Goal: Information Seeking & Learning: Check status

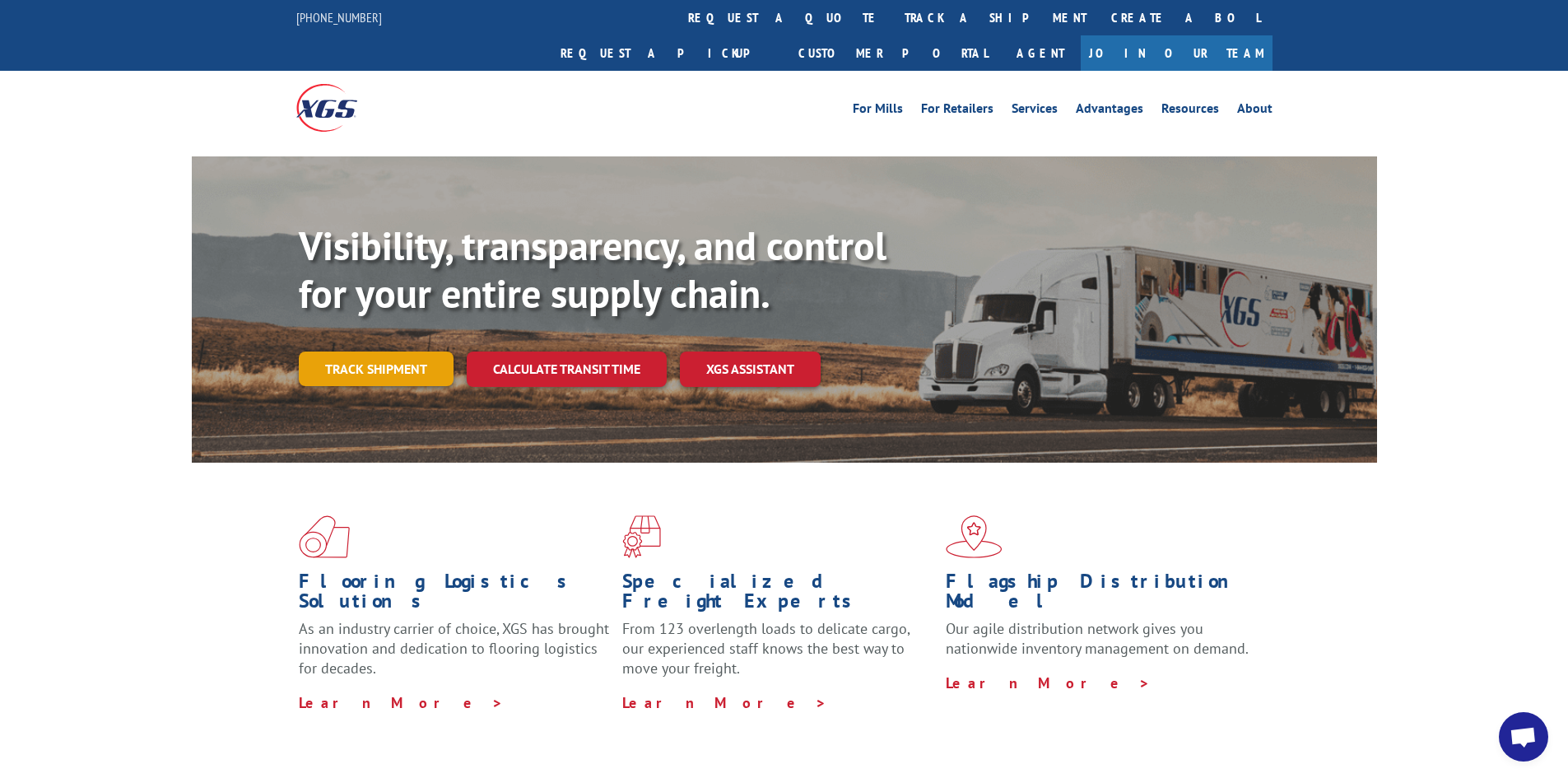
click at [388, 352] on link "Track shipment" at bounding box center [376, 369] width 154 height 35
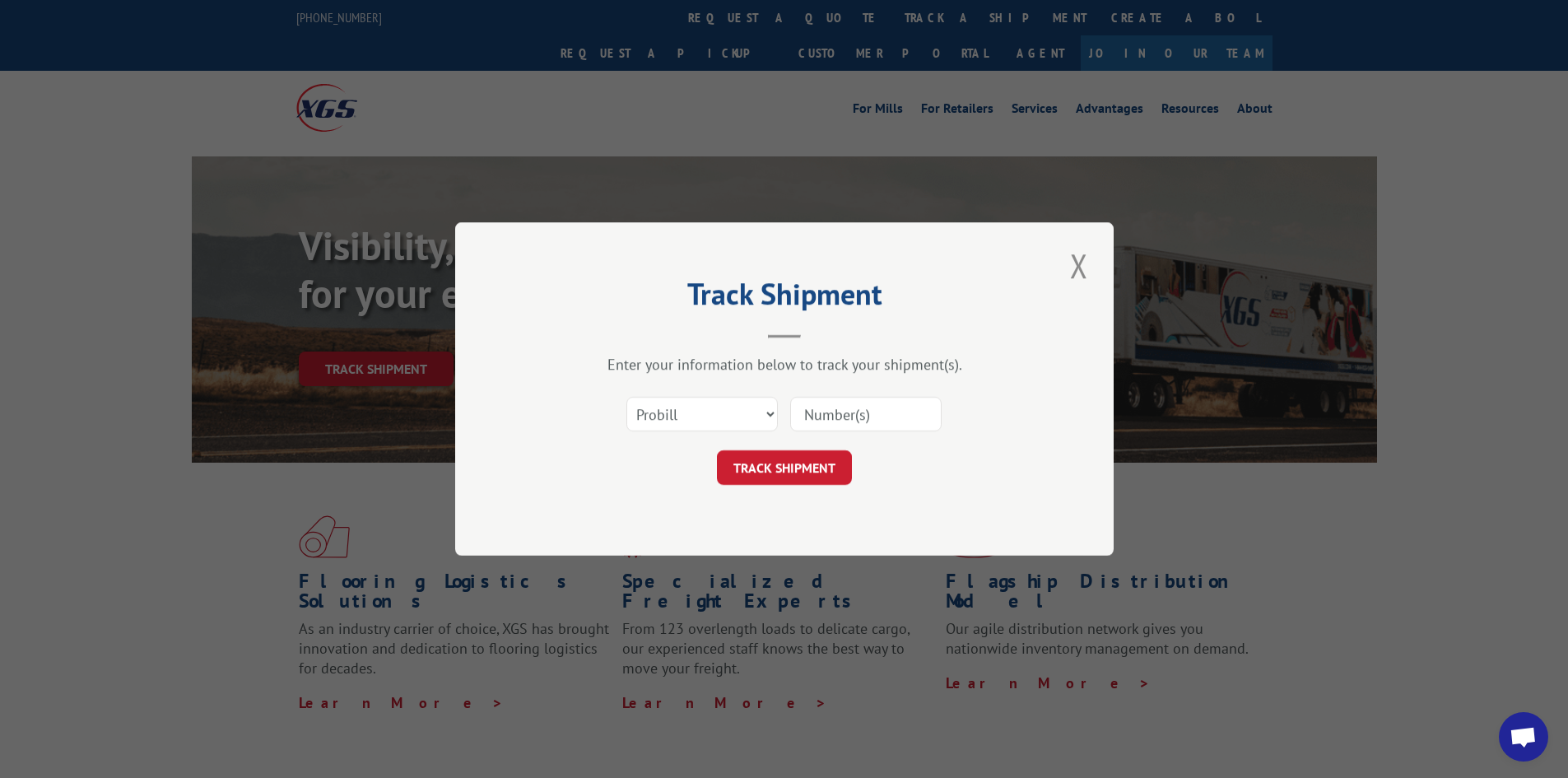
paste input "17103076"
type input "17103076"
click at [797, 469] on button "TRACK SHIPMENT" at bounding box center [784, 468] width 135 height 35
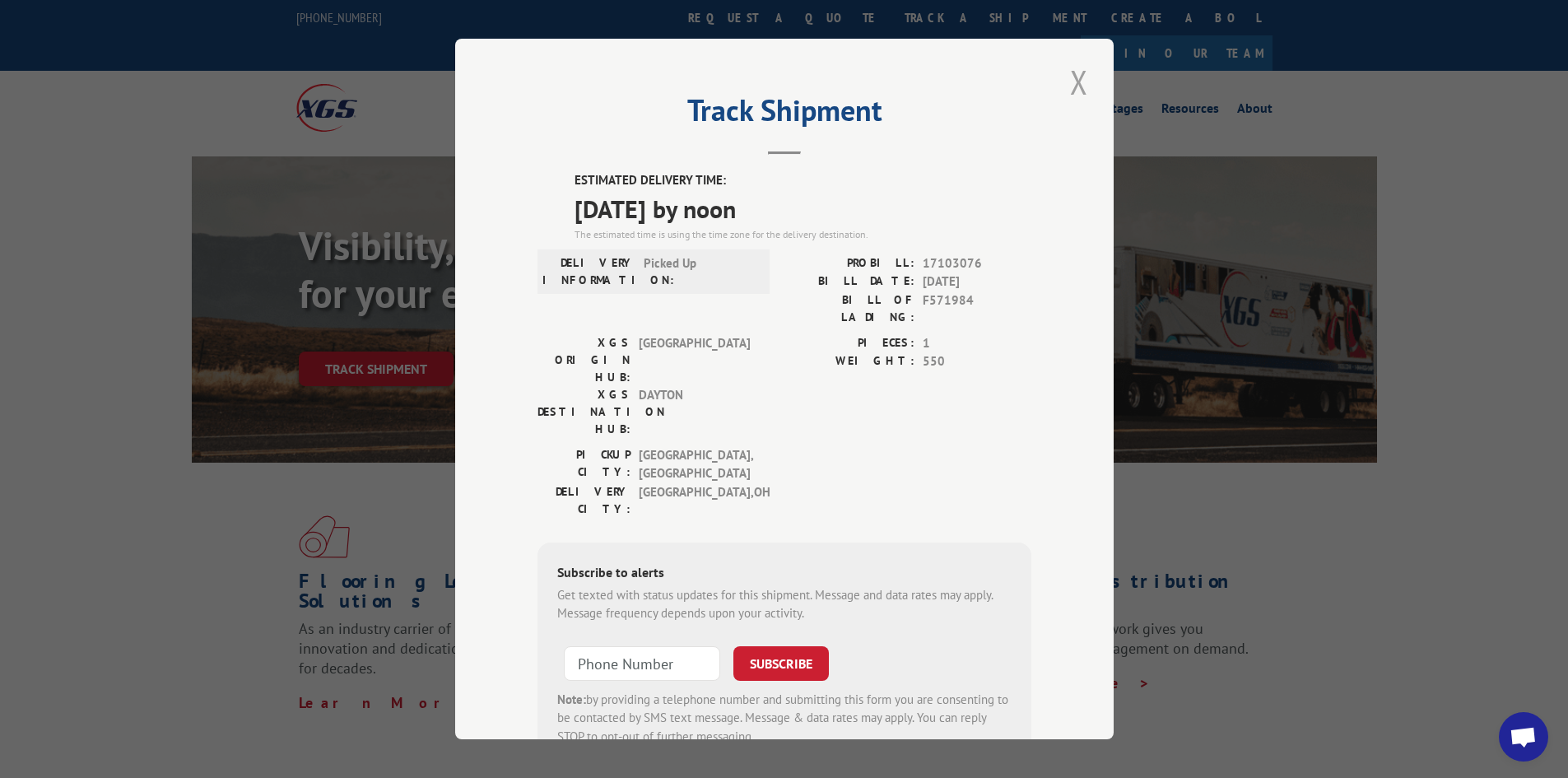
click at [1069, 90] on button "Close modal" at bounding box center [1078, 82] width 28 height 45
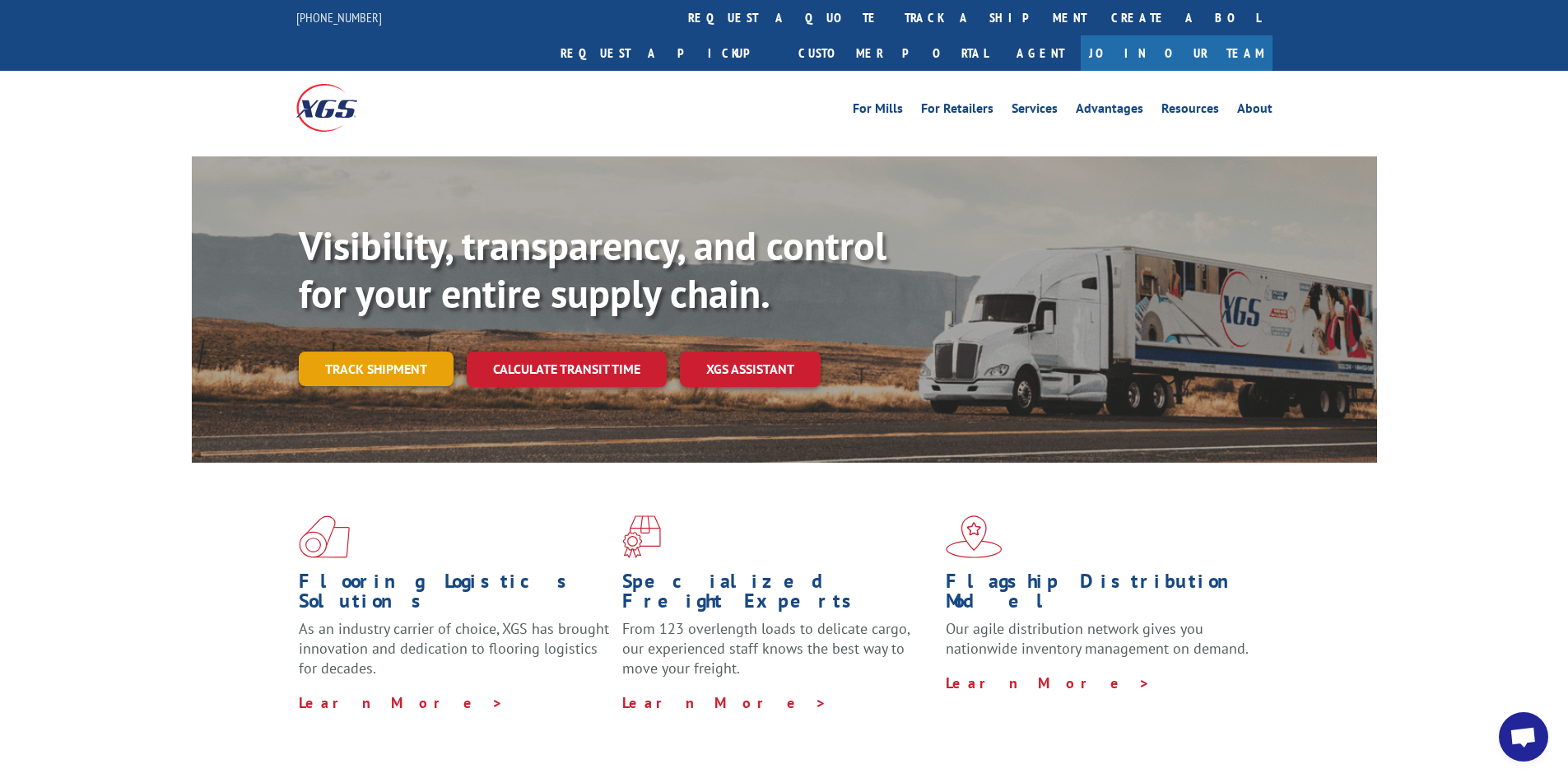
click at [422, 352] on link "Track shipment" at bounding box center [376, 369] width 154 height 35
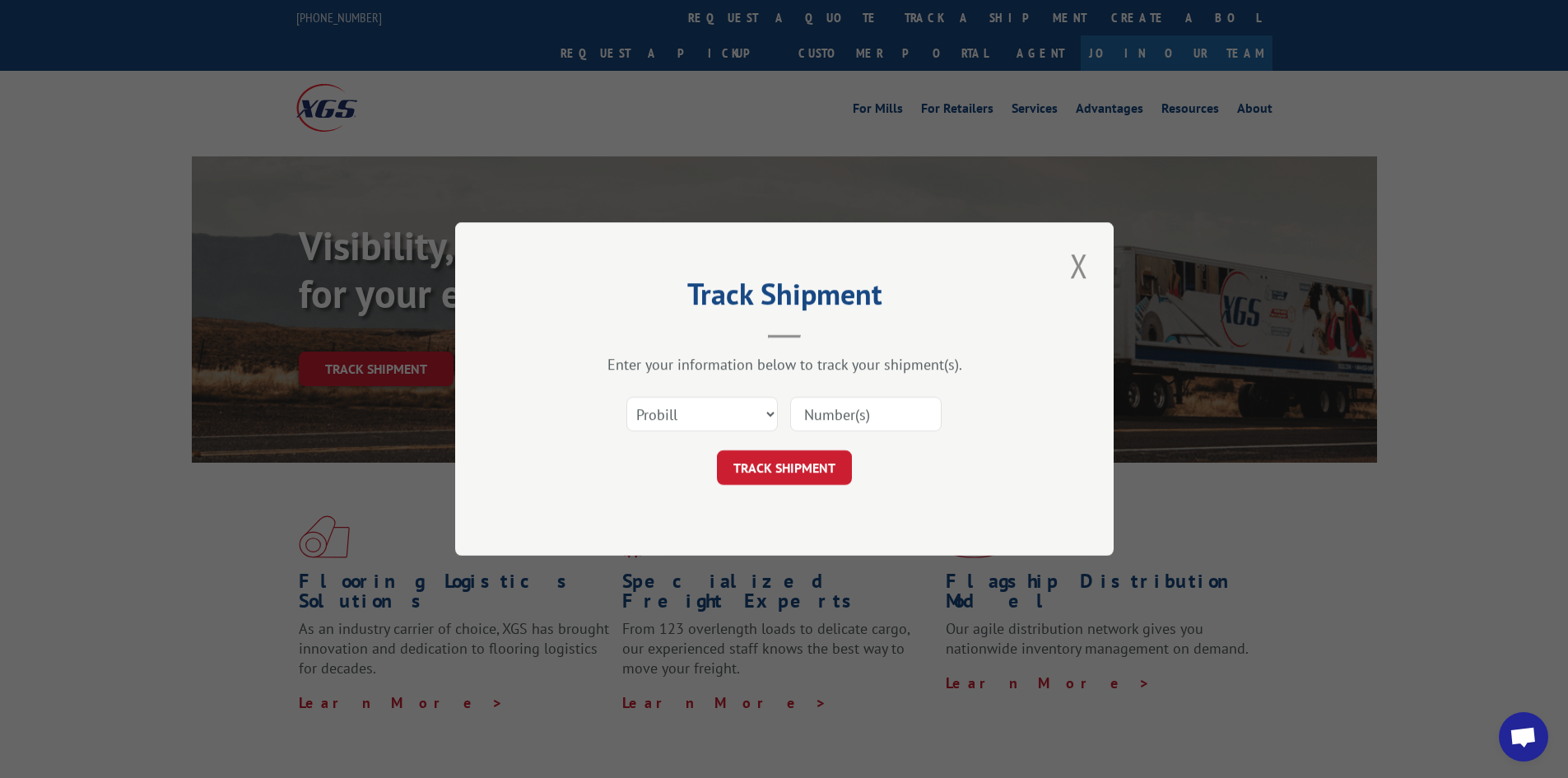
paste input "17103000"
type input "17103000"
click at [781, 479] on button "TRACK SHIPMENT" at bounding box center [784, 468] width 135 height 35
